Goal: Find specific page/section: Find specific page/section

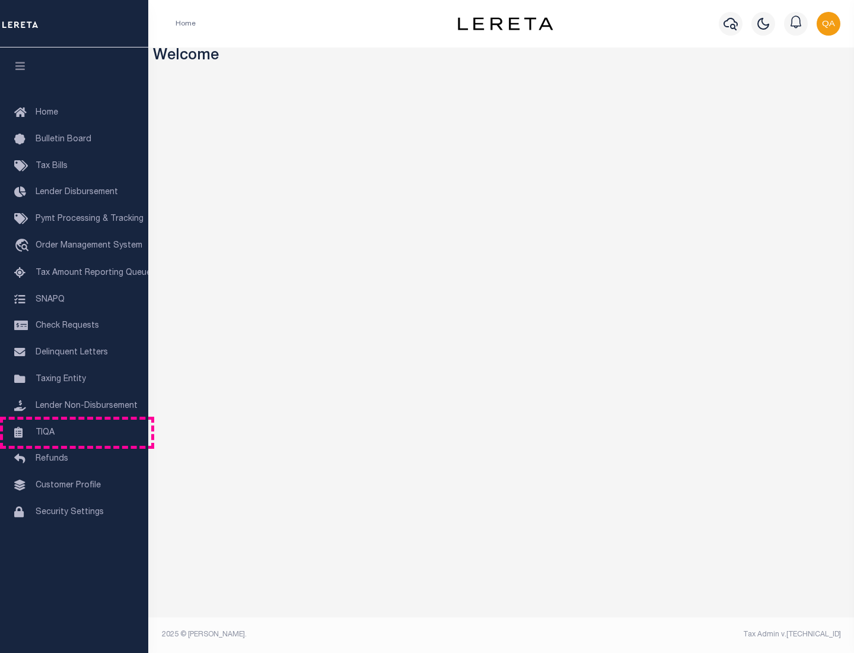
click at [74, 432] on link "TIQA" at bounding box center [74, 432] width 148 height 27
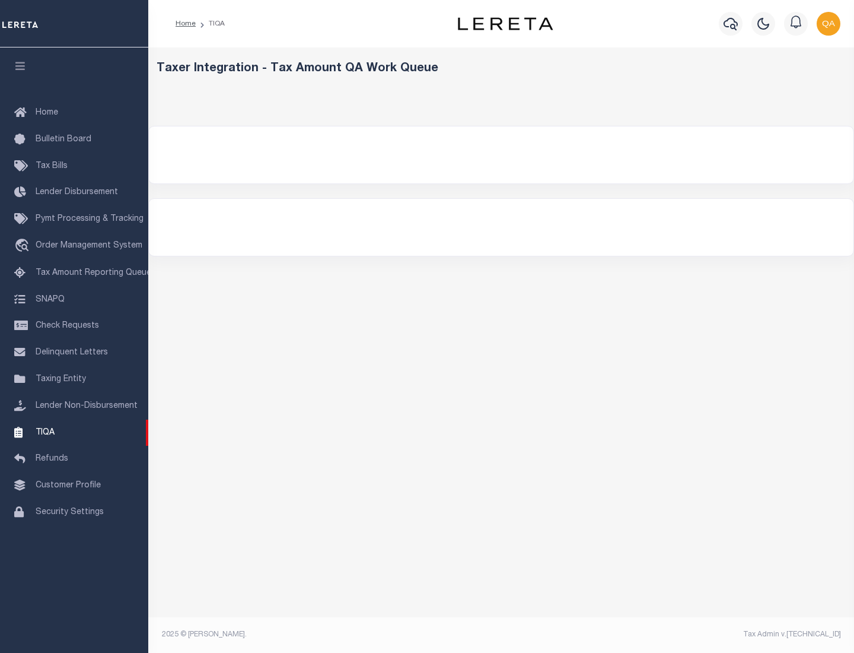
select select "200"
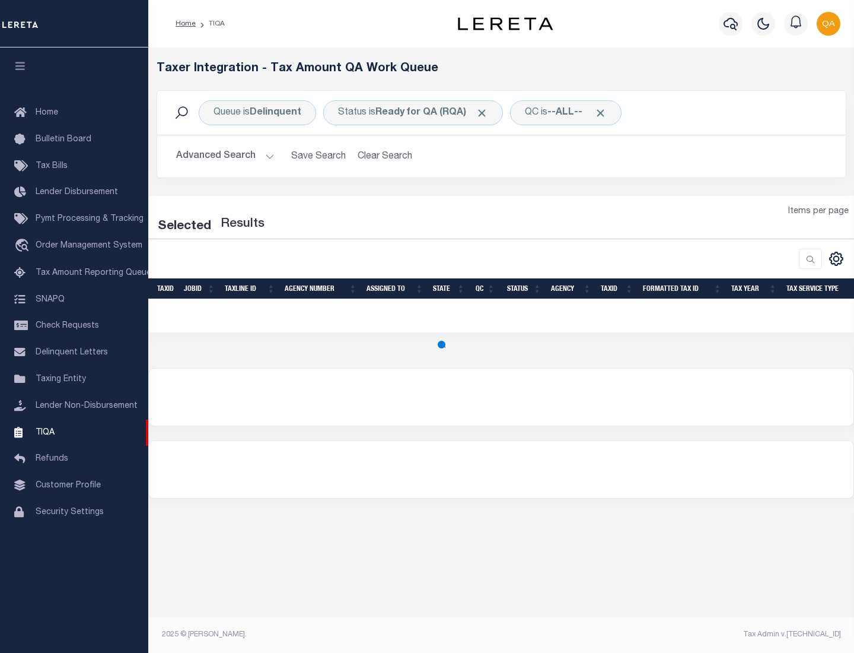
select select "200"
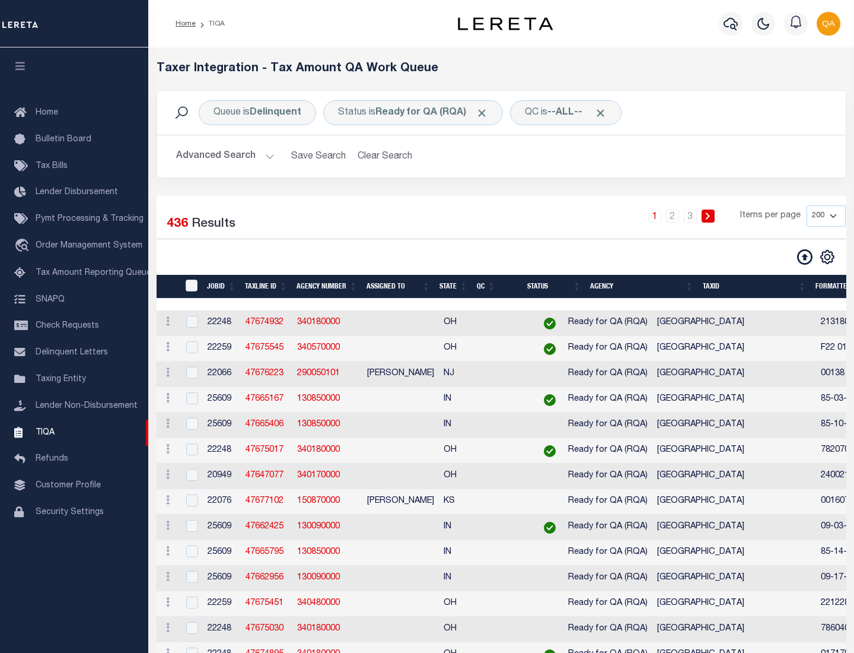
click at [486, 113] on span "Click to Remove" at bounding box center [482, 113] width 12 height 12
